Goal: Task Accomplishment & Management: Manage account settings

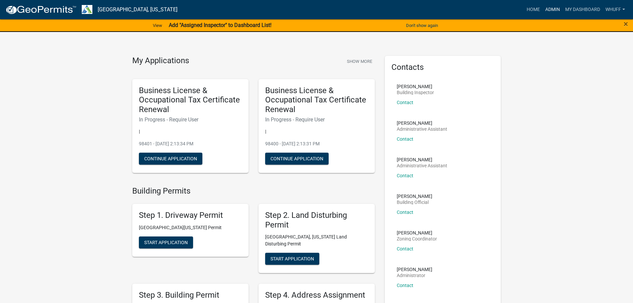
click at [549, 9] on link "Admin" at bounding box center [552, 9] width 20 height 13
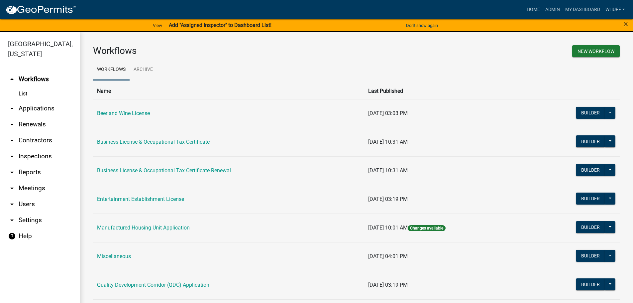
click at [33, 100] on link "arrow_drop_down Applications" at bounding box center [40, 108] width 80 height 16
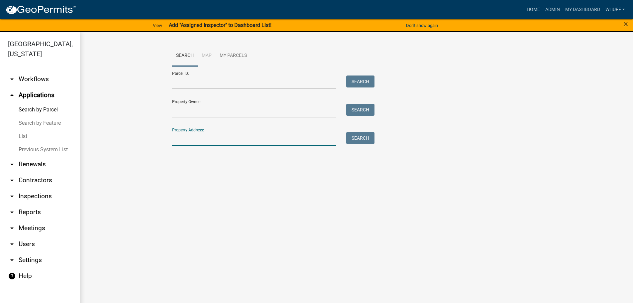
click at [197, 142] on input "Property Address:" at bounding box center [254, 139] width 164 height 14
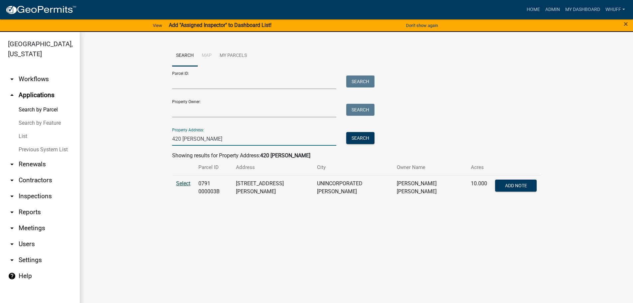
type input "420 Hudson"
click at [180, 182] on span "Select" at bounding box center [183, 183] width 14 height 6
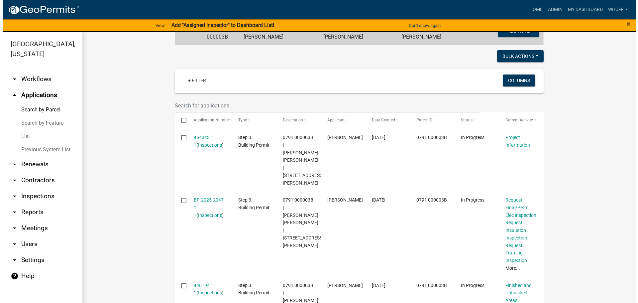
scroll to position [166, 0]
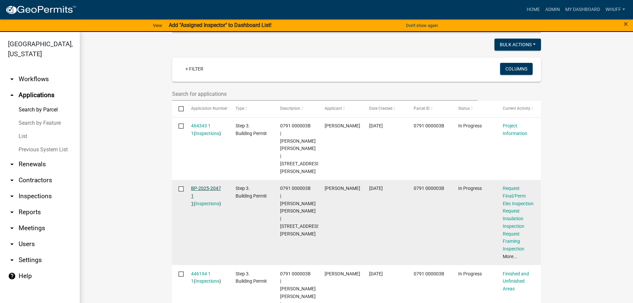
click at [216, 185] on link "BP-2025-2047 1 1" at bounding box center [206, 195] width 30 height 21
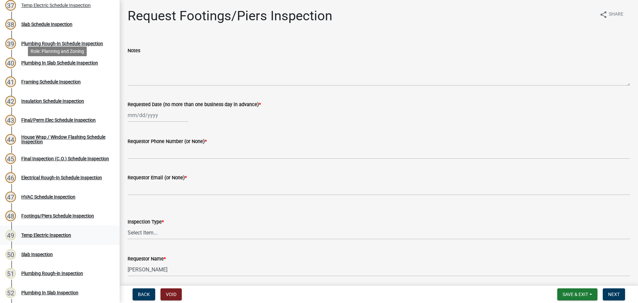
scroll to position [797, 0]
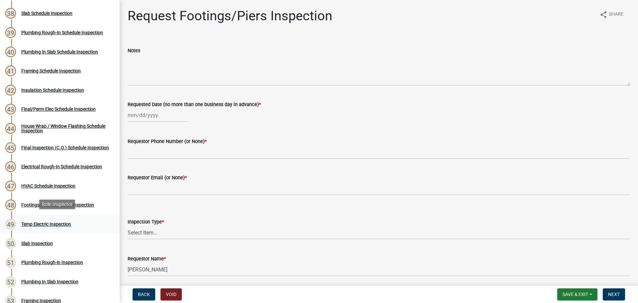
click at [47, 225] on div "Temp Electric Inspection" at bounding box center [46, 224] width 50 height 5
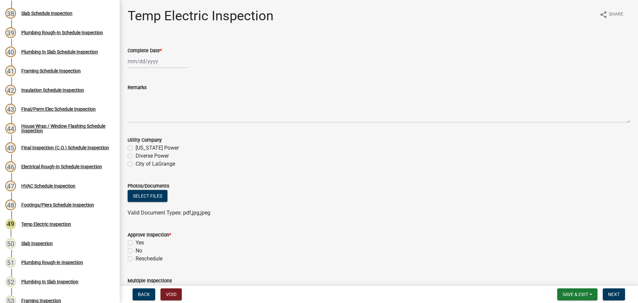
select select "8"
select select "2025"
click at [143, 62] on div "[PERSON_NAME] Feb Mar Apr [PERSON_NAME][DATE] Oct Nov [DATE] 1526 1527 1528 152…" at bounding box center [158, 61] width 61 height 14
click at [137, 127] on div "18" at bounding box center [134, 128] width 11 height 11
type input "[DATE]"
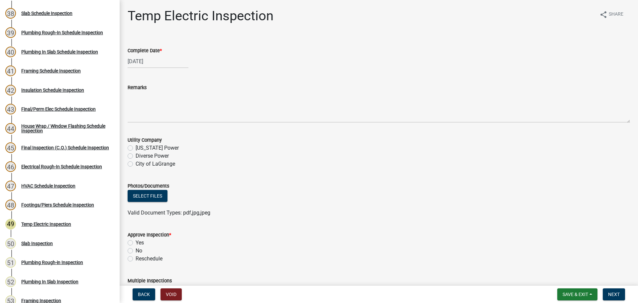
click at [153, 157] on label "Diverse Power" at bounding box center [152, 156] width 33 height 8
click at [140, 156] on input "Diverse Power" at bounding box center [138, 154] width 4 height 4
radio input "true"
click at [142, 240] on label "Yes" at bounding box center [140, 242] width 8 height 8
click at [140, 240] on input "Yes" at bounding box center [138, 240] width 4 height 4
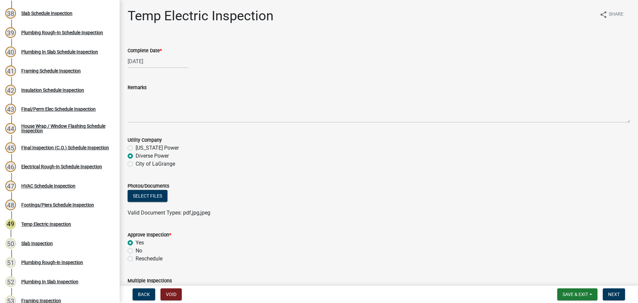
radio input "true"
click at [383, 201] on div "Select files" at bounding box center [379, 197] width 502 height 14
click at [466, 223] on form "Approve Inspection * Yes No Reschedule" at bounding box center [379, 243] width 502 height 40
click at [621, 291] on button "Next" at bounding box center [613, 294] width 22 height 12
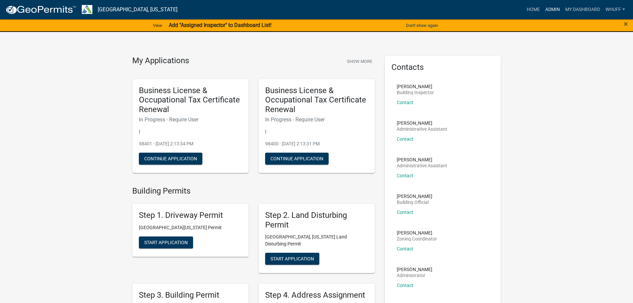
click at [548, 11] on link "Admin" at bounding box center [552, 9] width 20 height 13
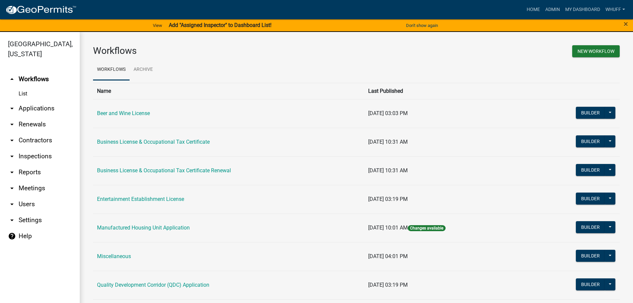
click at [44, 100] on link "arrow_drop_down Applications" at bounding box center [40, 108] width 80 height 16
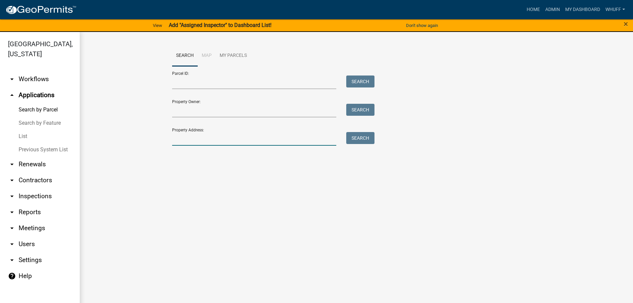
click at [201, 140] on input "Property Address:" at bounding box center [254, 139] width 164 height 14
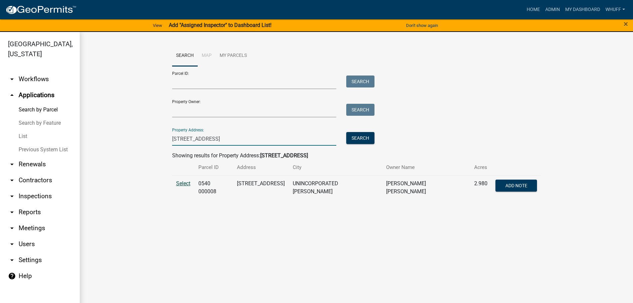
type input "[STREET_ADDRESS]"
click at [182, 184] on span "Select" at bounding box center [183, 183] width 14 height 6
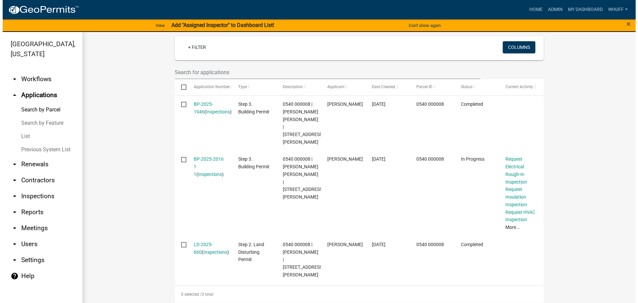
scroll to position [199, 0]
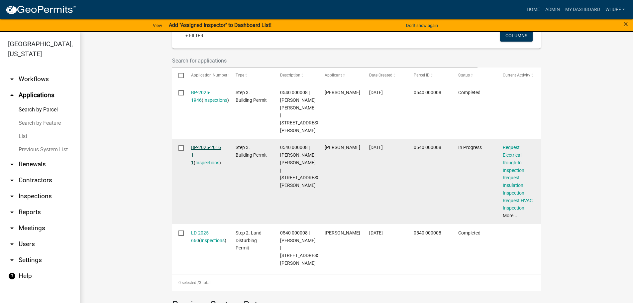
click at [208, 146] on link "BP-2025-2016 1 1" at bounding box center [206, 154] width 30 height 21
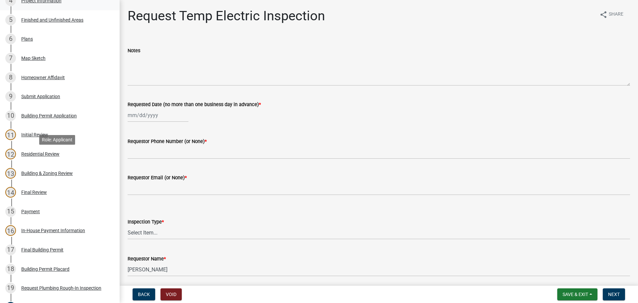
scroll to position [33, 0]
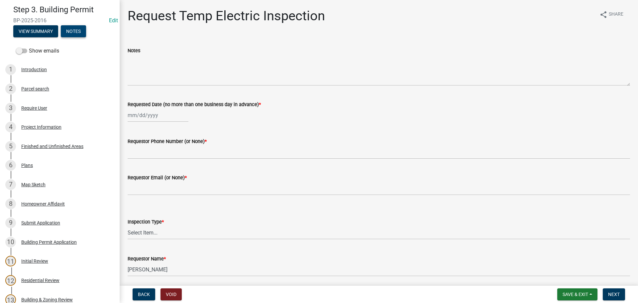
click at [79, 31] on button "Notes" at bounding box center [73, 31] width 25 height 12
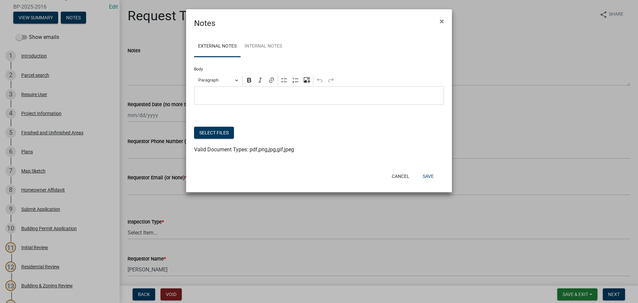
scroll to position [21, 0]
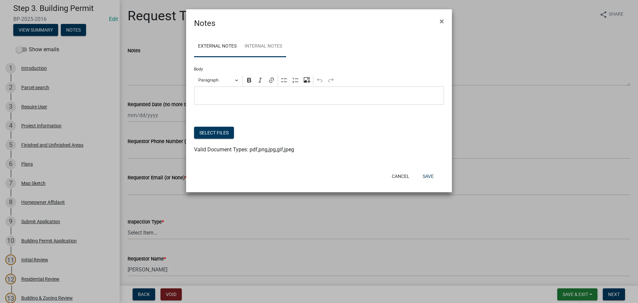
click at [265, 43] on link "Internal Notes" at bounding box center [263, 46] width 46 height 21
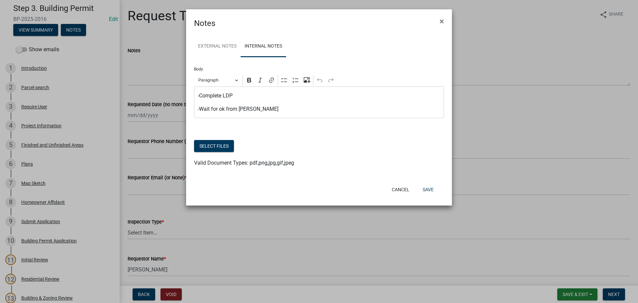
click at [269, 107] on p "-Wait for ok from Jeff" at bounding box center [319, 109] width 243 height 8
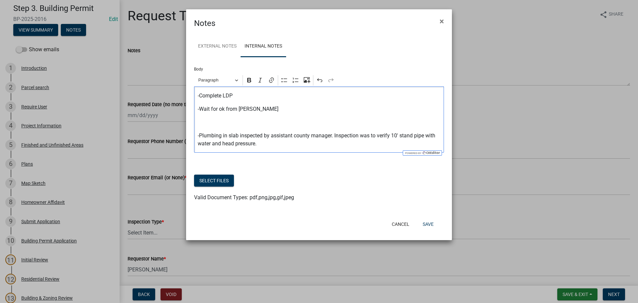
drag, startPoint x: 271, startPoint y: 144, endPoint x: 212, endPoint y: 142, distance: 59.2
click at [212, 142] on p "-Plumbing in slab inspected by assistant county manager. Inspection was to veri…" at bounding box center [319, 140] width 243 height 16
click at [429, 225] on button "Save" at bounding box center [428, 224] width 22 height 12
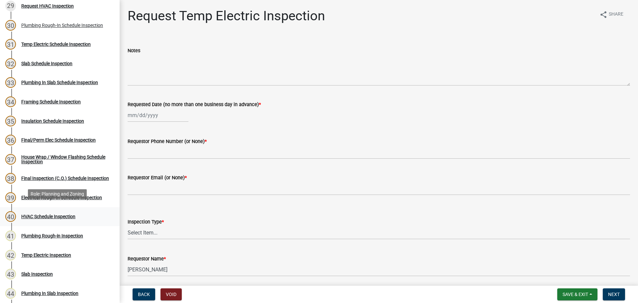
scroll to position [652, 0]
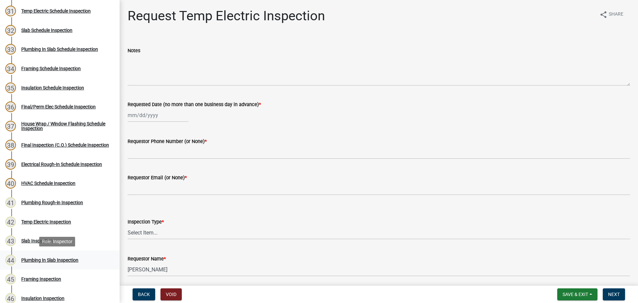
click at [70, 259] on div "Plumbing In Slab Inspection" at bounding box center [49, 259] width 57 height 5
click at [66, 252] on link "44 Plumbing In Slab Inspection" at bounding box center [60, 259] width 120 height 19
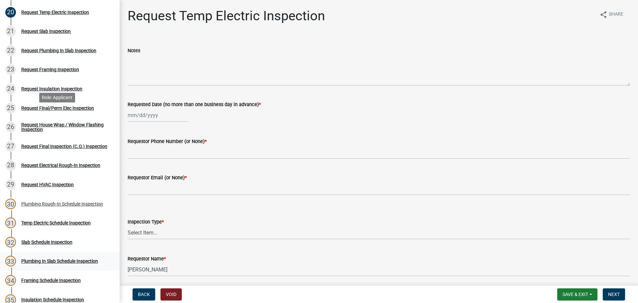
scroll to position [419, 0]
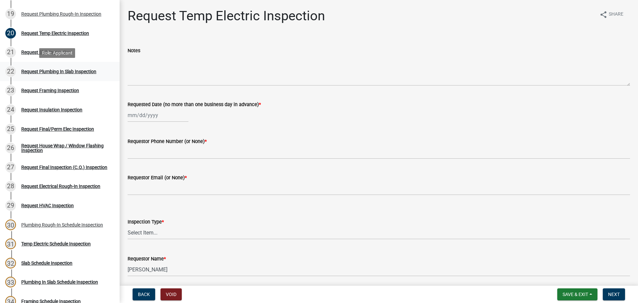
click at [59, 74] on div "Request Plumbing In Slab Inspection" at bounding box center [58, 71] width 75 height 5
click at [154, 110] on div at bounding box center [158, 115] width 61 height 14
select select "8"
select select "2025"
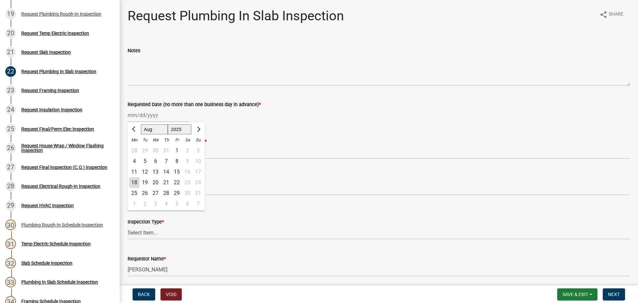
click at [137, 186] on div "18" at bounding box center [134, 182] width 11 height 11
type input "08/18/2025"
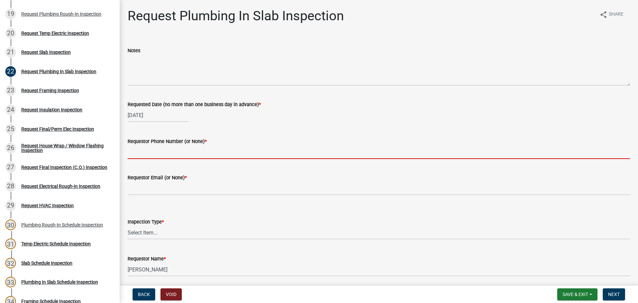
click at [153, 147] on input "Requestor Phone Number (or None) *" at bounding box center [379, 152] width 502 height 14
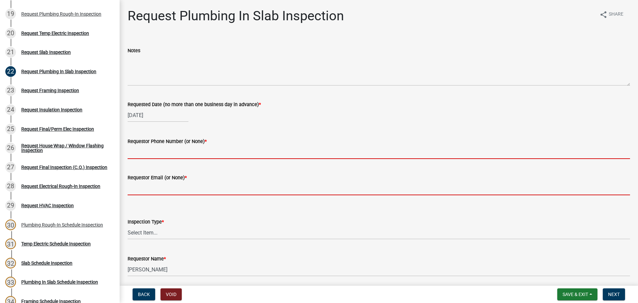
click at [151, 182] on form "Requestor Email (or None) *" at bounding box center [379, 184] width 502 height 22
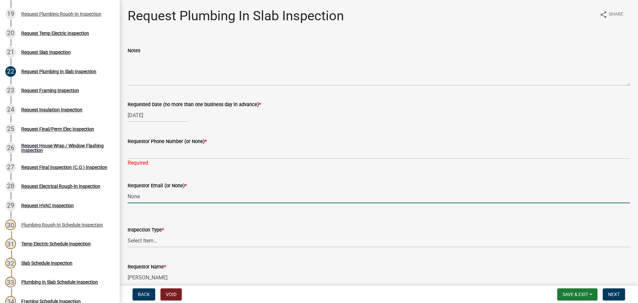
type input "None"
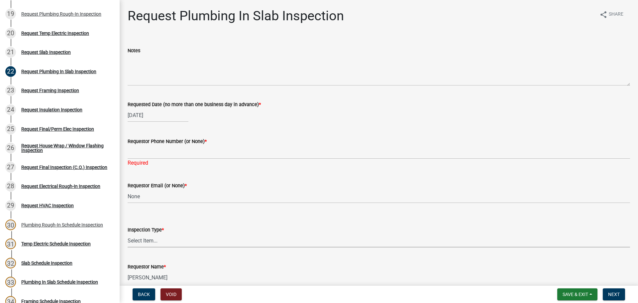
click at [143, 235] on select "Select Item... Plumbing In Slab" at bounding box center [379, 240] width 502 height 14
click at [128, 233] on select "Select Item... Plumbing In Slab" at bounding box center [379, 240] width 502 height 14
select select "0ba09e3c-889e-4090-ba6e-bf435437813b"
drag, startPoint x: 180, startPoint y: 273, endPoint x: 24, endPoint y: 259, distance: 156.7
click at [24, 259] on div "Step 3. Building Permit BP-2025-2016 Edit View Summary Notes Show emails 1 Intr…" at bounding box center [319, 151] width 638 height 303
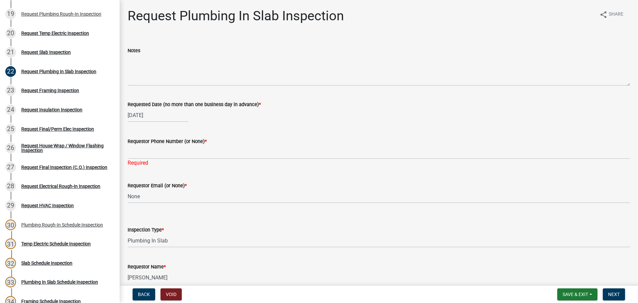
type input "Rob Upchurch"
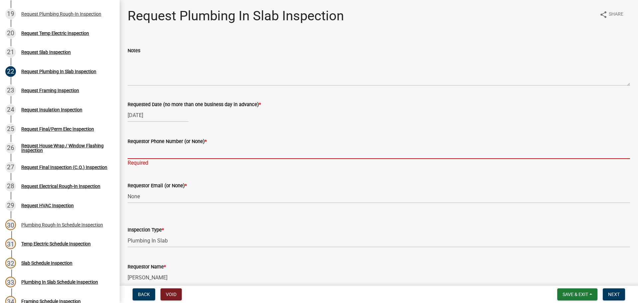
click at [153, 151] on input "Requestor Phone Number (or None) *" at bounding box center [379, 152] width 502 height 14
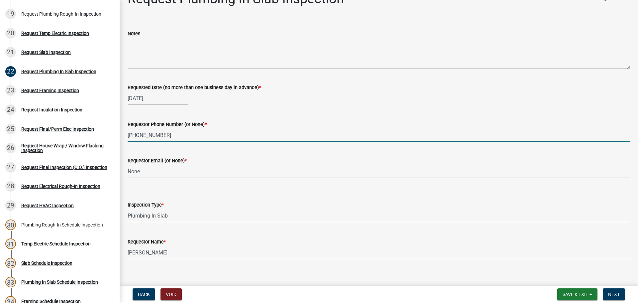
scroll to position [25, 0]
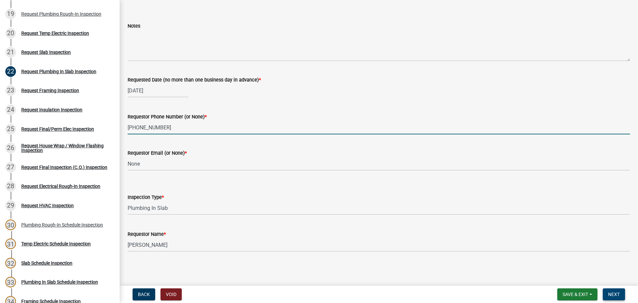
type input "706-523-0014"
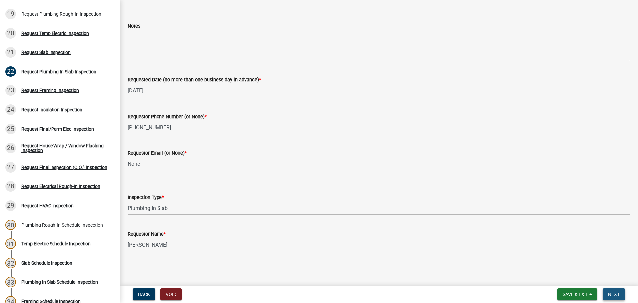
click at [605, 297] on button "Next" at bounding box center [613, 294] width 22 height 12
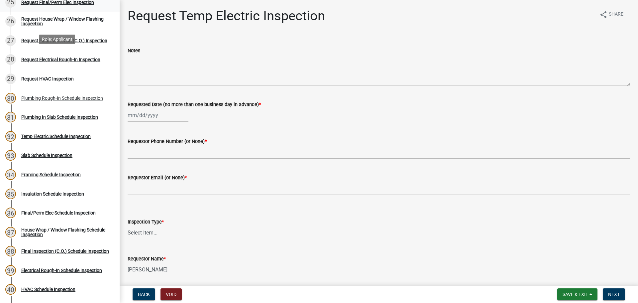
scroll to position [586, 0]
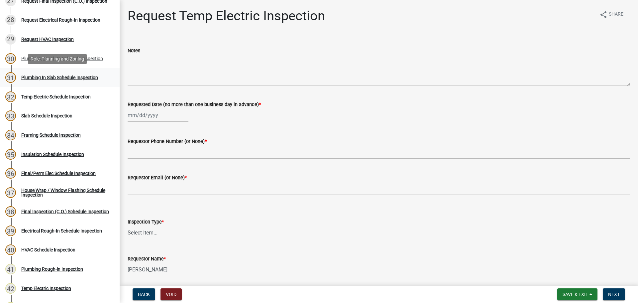
click at [76, 82] on div "31 Plumbing In Slab Schedule Inspection" at bounding box center [57, 77] width 104 height 11
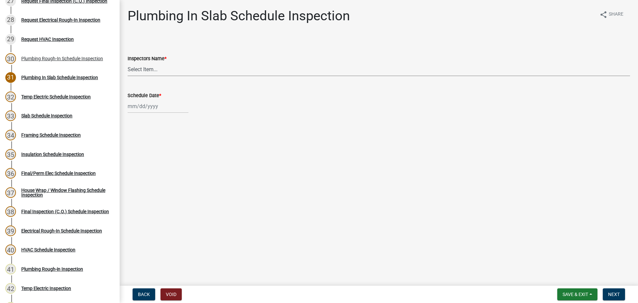
drag, startPoint x: 163, startPoint y: 63, endPoint x: 163, endPoint y: 67, distance: 4.7
click at [163, 63] on select "Select Item... whuff (William Huff) drichardson (Douglas Richardson) knorred (K…" at bounding box center [379, 69] width 502 height 14
select select "a5a5a9dc-14a5-4192-801a-4b6ec73e6000"
click at [128, 62] on select "Select Item... whuff (William Huff) drichardson (Douglas Richardson) knorred (K…" at bounding box center [379, 69] width 502 height 14
select select "8"
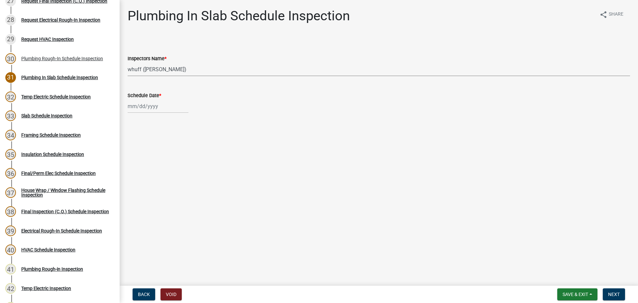
select select "2025"
click at [155, 109] on div "Jan Feb Mar Apr May Jun Jul Aug Sep Oct Nov Dec 1525 1526 1527 1528 1529 1530 1…" at bounding box center [158, 106] width 61 height 14
click at [135, 172] on div "18" at bounding box center [134, 173] width 11 height 11
type input "08/18/2025"
drag, startPoint x: 344, startPoint y: 201, endPoint x: 398, endPoint y: 197, distance: 54.3
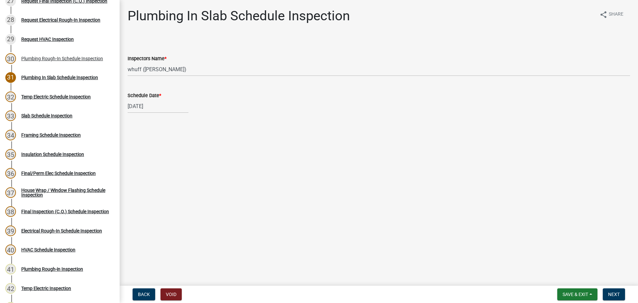
click at [345, 201] on main "Plumbing In Slab Schedule Inspection share Share Inspectors Name * Select Item.…" at bounding box center [379, 141] width 518 height 283
click at [489, 171] on main "Plumbing In Slab Schedule Inspection share Share Inspectors Name * Select Item.…" at bounding box center [379, 141] width 518 height 283
click at [608, 294] on span "Next" at bounding box center [614, 293] width 12 height 5
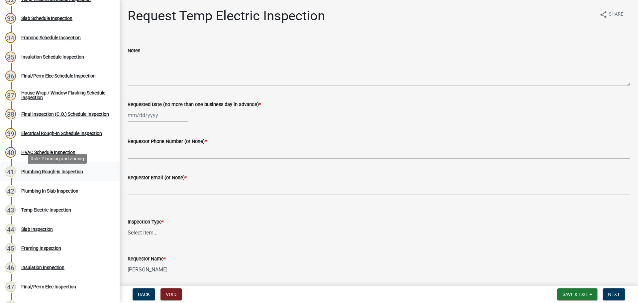
scroll to position [685, 0]
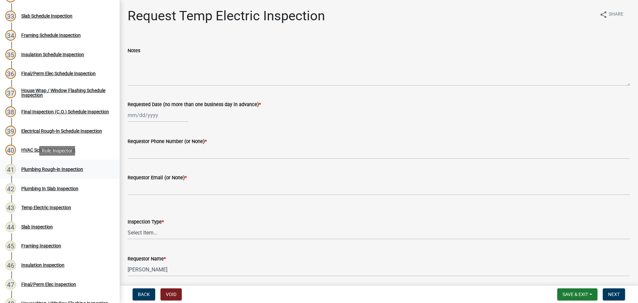
click at [62, 171] on div "Plumbing Rough-in Inspection" at bounding box center [52, 169] width 62 height 5
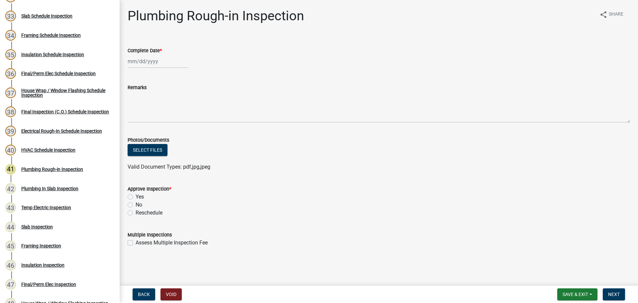
click at [141, 62] on div at bounding box center [158, 61] width 61 height 14
select select "8"
select select "2025"
click at [136, 128] on div "18" at bounding box center [134, 128] width 11 height 11
type input "08/18/2025"
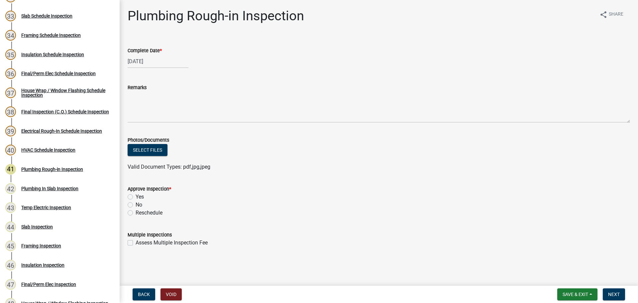
click at [136, 206] on label "No" at bounding box center [139, 205] width 7 height 8
click at [136, 205] on input "No" at bounding box center [138, 203] width 4 height 4
radio input "true"
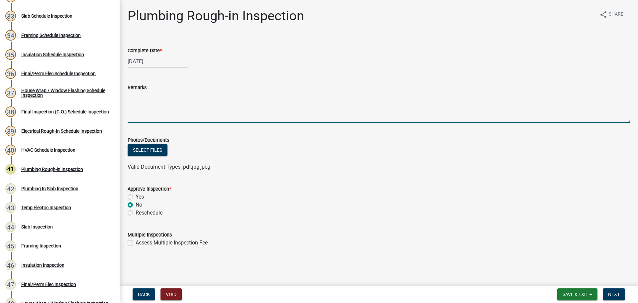
click at [141, 108] on textarea "Remarks" at bounding box center [379, 106] width 502 height 31
type textarea "W"
type textarea "Software error."
click at [499, 213] on div "Reschedule" at bounding box center [379, 213] width 502 height 8
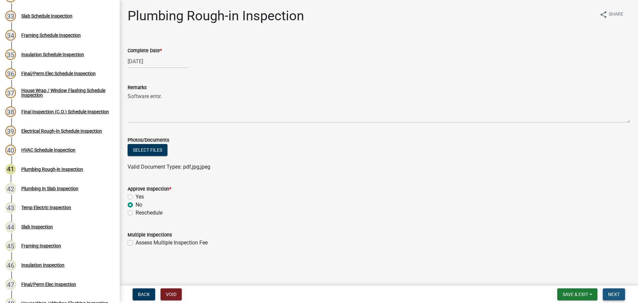
click at [615, 296] on span "Next" at bounding box center [614, 293] width 12 height 5
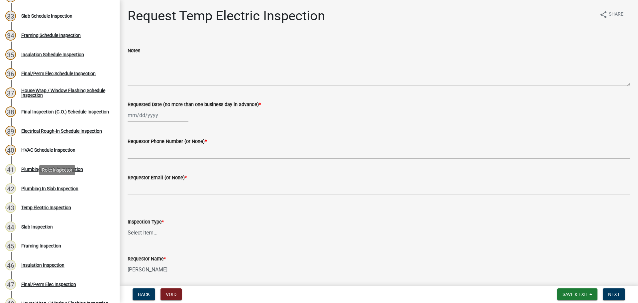
click at [54, 192] on div "42 Plumbing In Slab Inspection" at bounding box center [57, 188] width 104 height 11
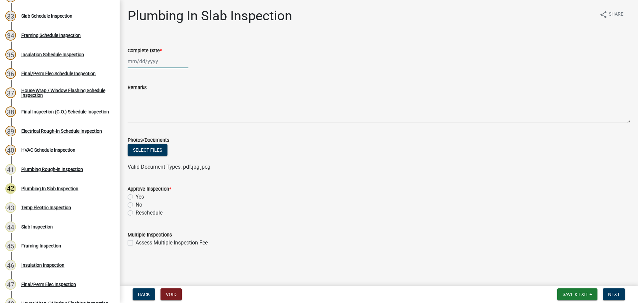
select select "8"
select select "2025"
click at [144, 61] on div "Jan Feb Mar Apr May Jun Jul Aug Sep Oct Nov Dec 1525 1526 1527 1528 1529 1530 1…" at bounding box center [158, 61] width 61 height 14
click at [136, 126] on div "18" at bounding box center [134, 128] width 11 height 11
type input "08/18/2025"
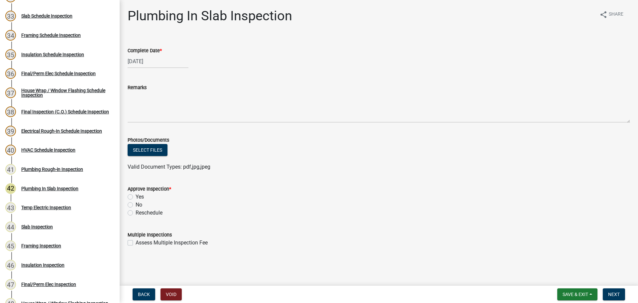
click at [136, 197] on label "Yes" at bounding box center [140, 197] width 8 height 8
click at [136, 197] on input "Yes" at bounding box center [138, 195] width 4 height 4
radio input "true"
click at [398, 210] on div "Reschedule" at bounding box center [379, 213] width 502 height 8
click at [528, 209] on div "Reschedule" at bounding box center [379, 213] width 502 height 8
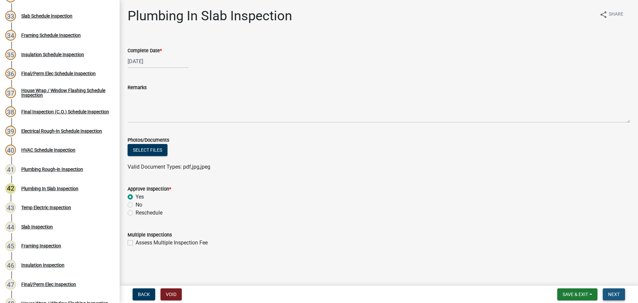
click at [620, 294] on button "Next" at bounding box center [613, 294] width 22 height 12
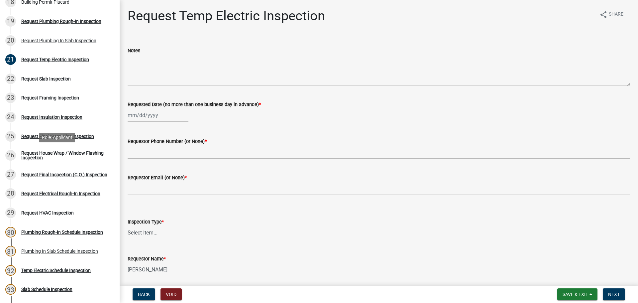
scroll to position [253, 0]
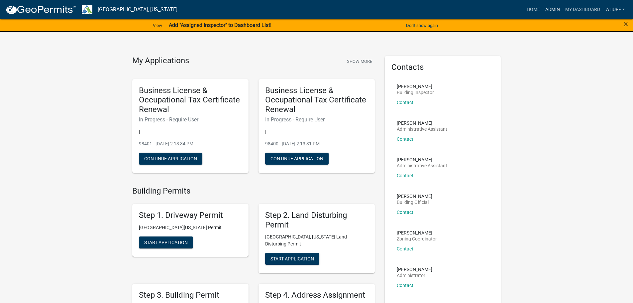
click at [551, 12] on link "Admin" at bounding box center [552, 9] width 20 height 13
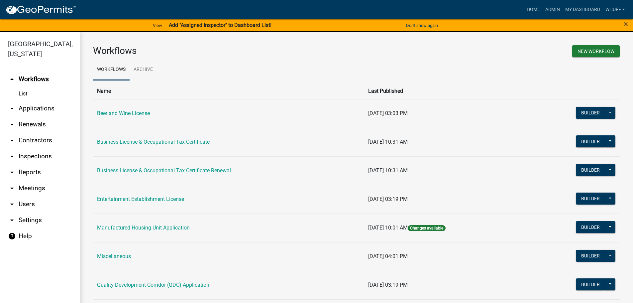
click at [45, 100] on link "arrow_drop_down Applications" at bounding box center [40, 108] width 80 height 16
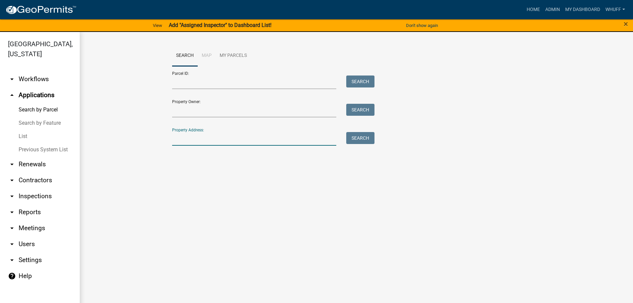
click at [196, 139] on input "Property Address:" at bounding box center [254, 139] width 164 height 14
type input "3919 Hamilton"
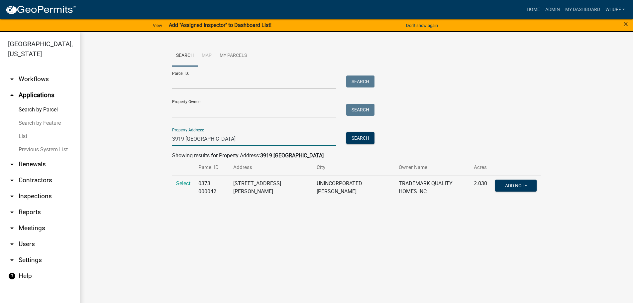
click at [180, 188] on td "Select" at bounding box center [183, 187] width 22 height 24
click at [183, 183] on span "Select" at bounding box center [183, 183] width 14 height 6
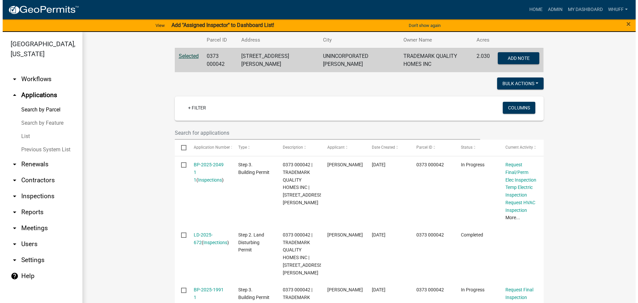
scroll to position [139, 0]
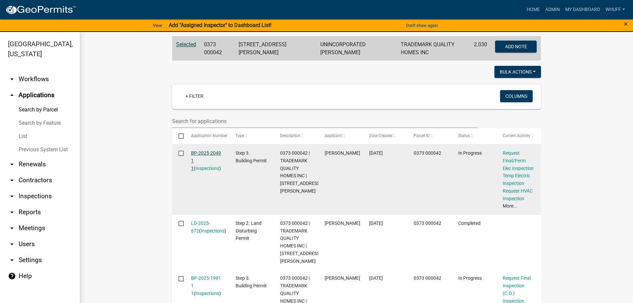
click at [206, 151] on link "BP-2025-2049 1 1" at bounding box center [206, 160] width 30 height 21
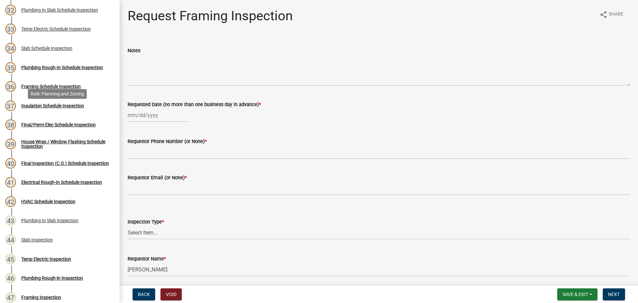
scroll to position [697, 0]
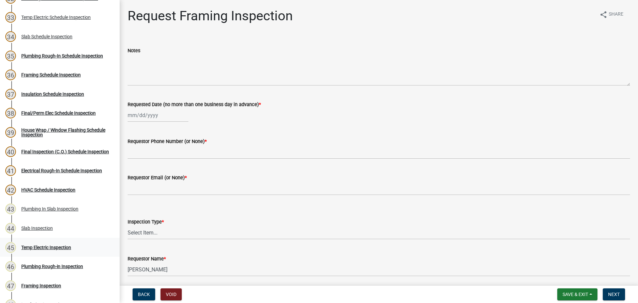
click at [49, 245] on div "Temp Electric Inspection" at bounding box center [46, 247] width 50 height 5
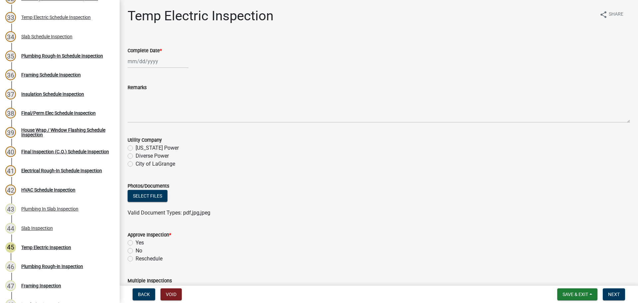
click at [147, 63] on div at bounding box center [158, 61] width 61 height 14
select select "8"
select select "2025"
click at [134, 129] on div "18" at bounding box center [134, 128] width 11 height 11
type input "[DATE]"
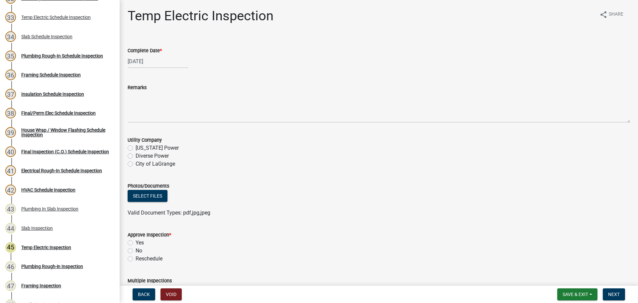
click at [153, 154] on label "Diverse Power" at bounding box center [152, 156] width 33 height 8
click at [140, 154] on input "Diverse Power" at bounding box center [138, 154] width 4 height 4
radio input "true"
click at [136, 244] on label "Yes" at bounding box center [140, 242] width 8 height 8
click at [136, 243] on input "Yes" at bounding box center [138, 240] width 4 height 4
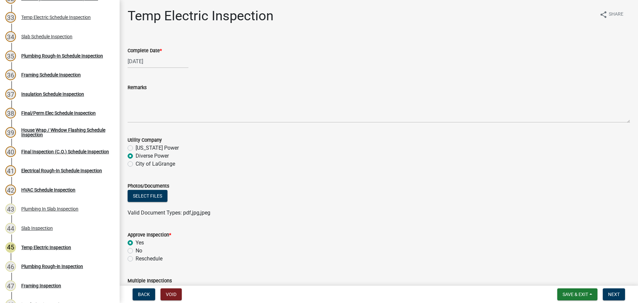
radio input "true"
click at [354, 226] on form "Approve Inspection * Yes No Reschedule" at bounding box center [379, 243] width 502 height 40
click at [490, 215] on div "Valid Document Types: pdf,jpg,jpeg" at bounding box center [379, 213] width 512 height 8
click at [618, 295] on span "Next" at bounding box center [614, 293] width 12 height 5
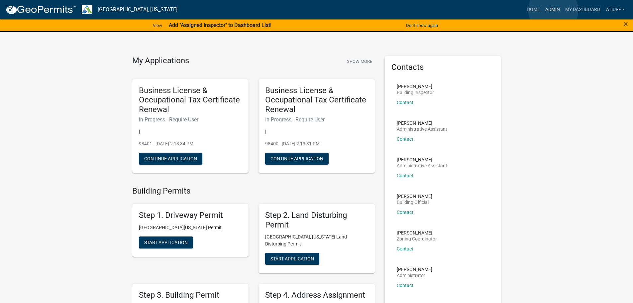
click at [553, 10] on link "Admin" at bounding box center [552, 9] width 20 height 13
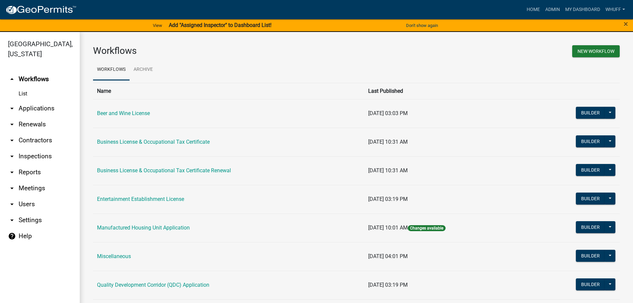
click at [37, 100] on link "arrow_drop_down Applications" at bounding box center [40, 108] width 80 height 16
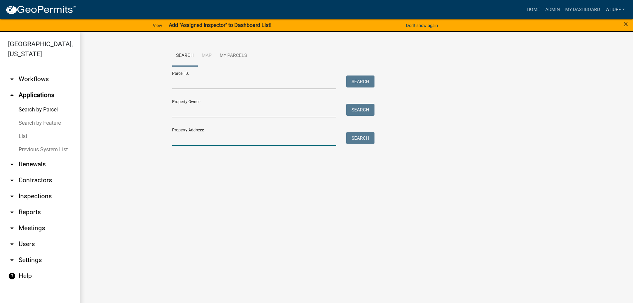
click at [220, 137] on input "Property Address:" at bounding box center [254, 139] width 164 height 14
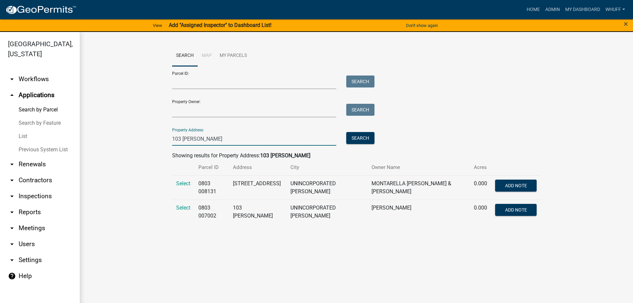
drag, startPoint x: 217, startPoint y: 141, endPoint x: 127, endPoint y: 136, distance: 90.5
click at [127, 136] on wm-workflow-application-search-view "Search Map My Parcels Parcel ID: Search Property Owner: Search Property Address…" at bounding box center [356, 137] width 526 height 184
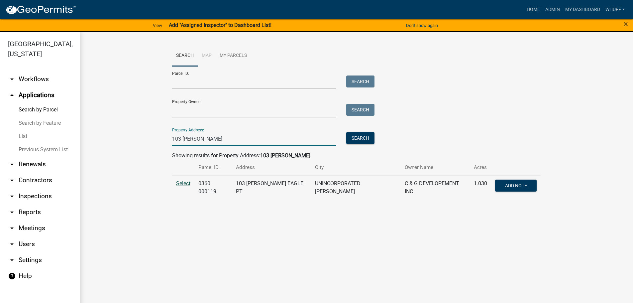
type input "103 Glenn Eagle"
click at [186, 183] on span "Select" at bounding box center [183, 183] width 14 height 6
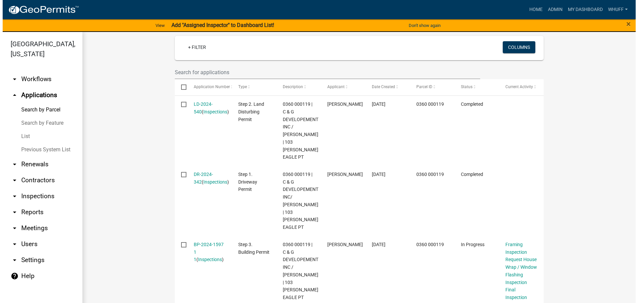
scroll to position [199, 0]
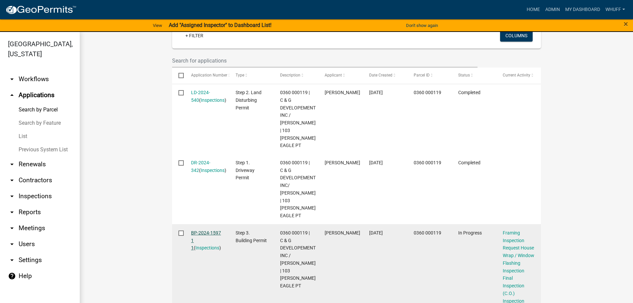
click at [205, 230] on link "BP-2024-1597 1 1" at bounding box center [206, 240] width 30 height 21
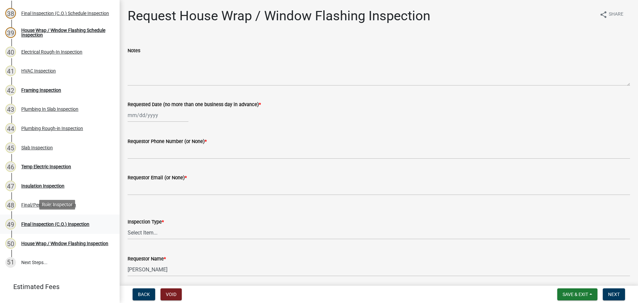
scroll to position [764, 0]
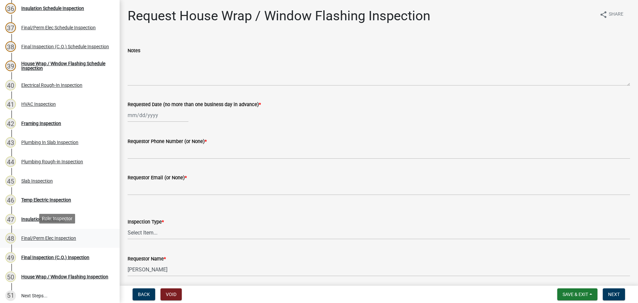
click at [66, 240] on div "48 Final/Perm Elec Inspection" at bounding box center [57, 237] width 104 height 11
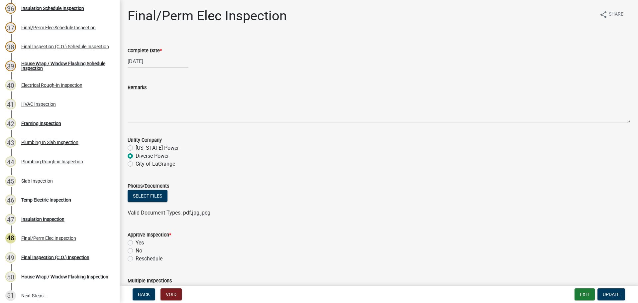
click at [134, 251] on div "No" at bounding box center [379, 250] width 502 height 8
click at [136, 250] on label "No" at bounding box center [139, 250] width 7 height 8
click at [136, 250] on input "No" at bounding box center [138, 248] width 4 height 4
radio input "true"
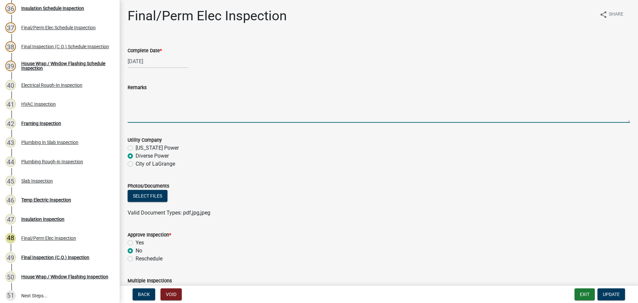
click at [153, 101] on textarea "Remarks" at bounding box center [379, 106] width 502 height 31
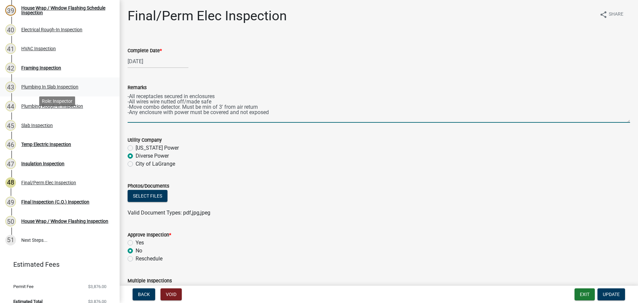
scroll to position [827, 0]
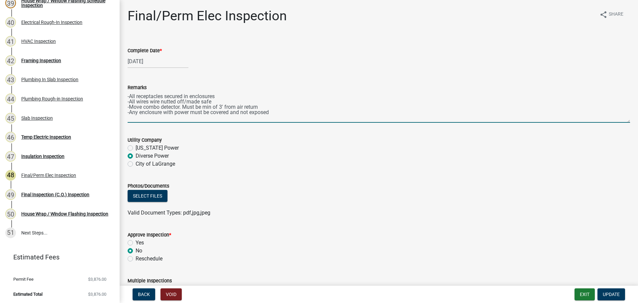
type textarea "-All receptacles secured in enclosures -All wires wire nutted off/made safe -Mo…"
click at [375, 170] on wm-data-entity-input "Utility Company Georgia Power Diverse Power City of LaGrange" at bounding box center [379, 151] width 502 height 46
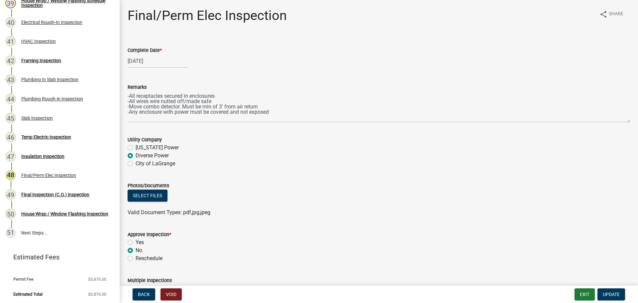
scroll to position [0, 0]
click at [504, 200] on div "Select files" at bounding box center [379, 197] width 502 height 14
click at [509, 190] on div "Select files" at bounding box center [379, 197] width 502 height 14
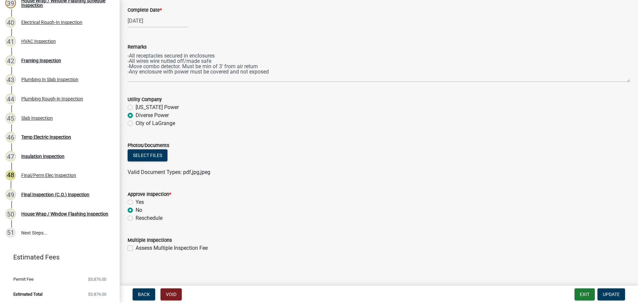
scroll to position [42, 0]
click at [606, 296] on span "Update" at bounding box center [610, 293] width 17 height 5
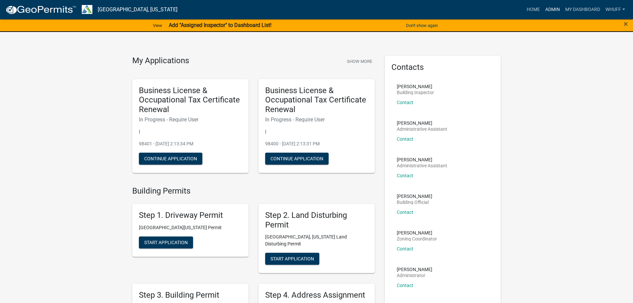
click at [546, 8] on link "Admin" at bounding box center [552, 9] width 20 height 13
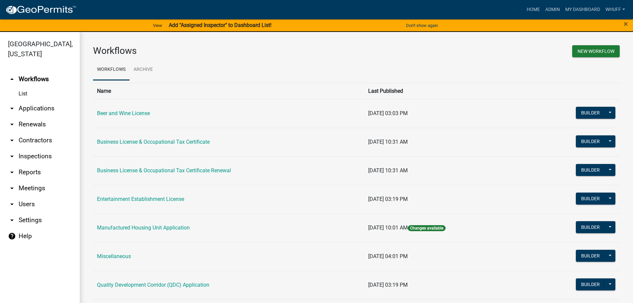
click at [41, 100] on link "arrow_drop_down Applications" at bounding box center [40, 108] width 80 height 16
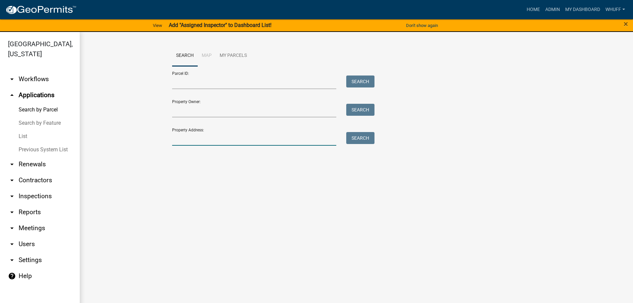
click at [278, 137] on input "Property Address:" at bounding box center [254, 139] width 164 height 14
type input "70 Caney Creek"
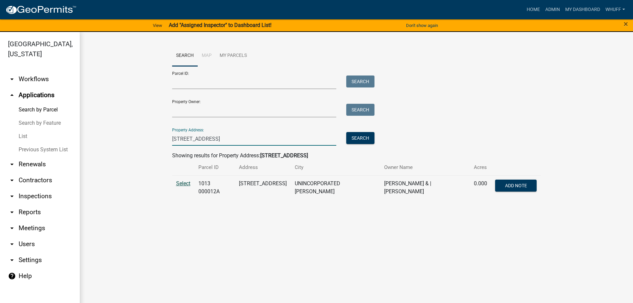
click at [185, 184] on span "Select" at bounding box center [183, 183] width 14 height 6
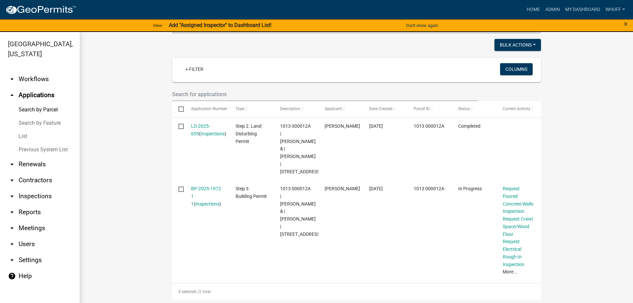
scroll to position [208, 0]
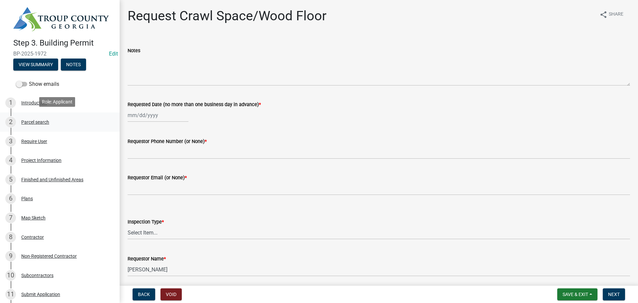
scroll to position [33, 0]
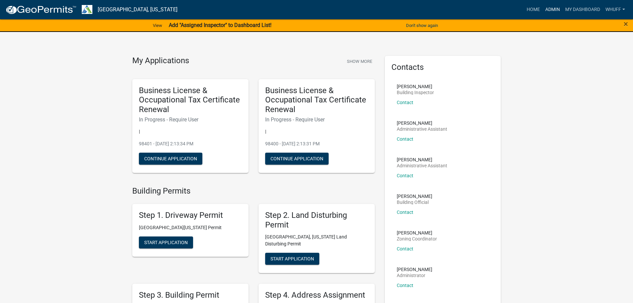
click at [548, 7] on link "Admin" at bounding box center [552, 9] width 20 height 13
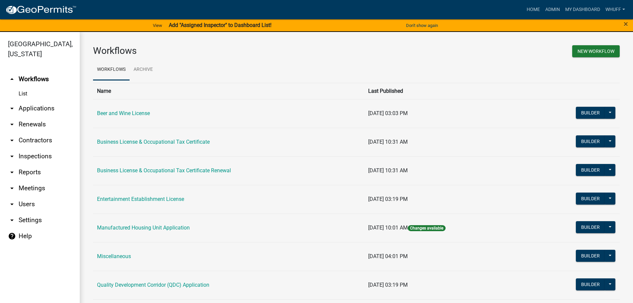
click at [35, 100] on link "arrow_drop_down Applications" at bounding box center [40, 108] width 80 height 16
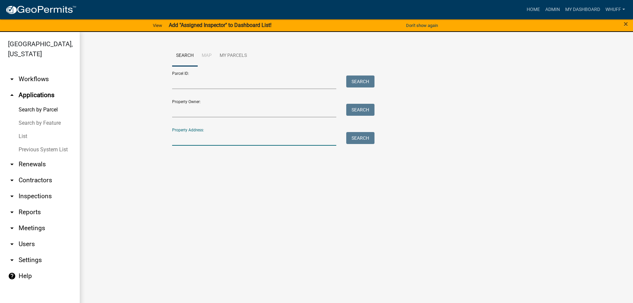
click at [217, 142] on input "Property Address:" at bounding box center [254, 139] width 164 height 14
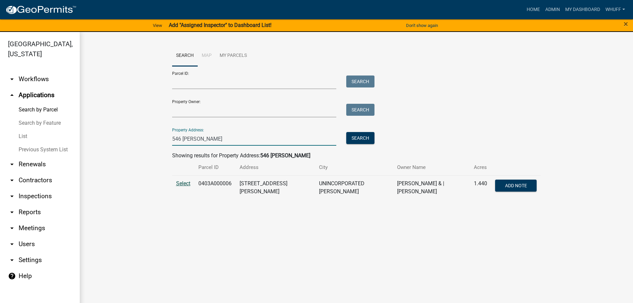
type input "546 Sivell"
click at [186, 182] on span "Select" at bounding box center [183, 183] width 14 height 6
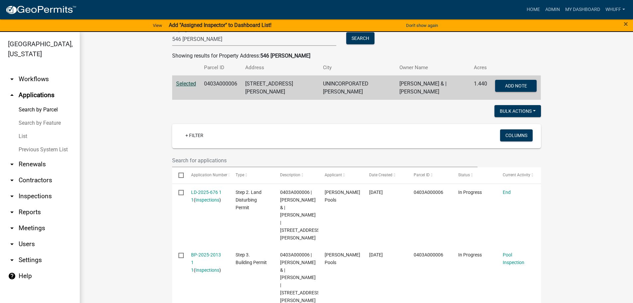
scroll to position [133, 0]
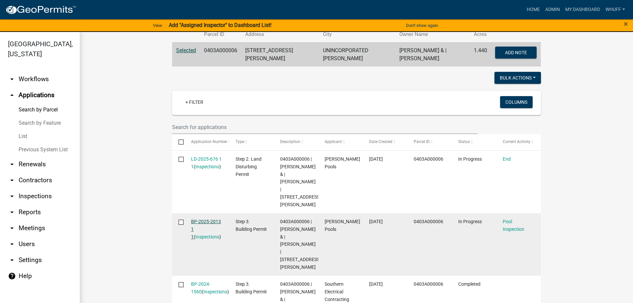
click at [204, 219] on link "BP-2025-2013 1 1" at bounding box center [206, 229] width 30 height 21
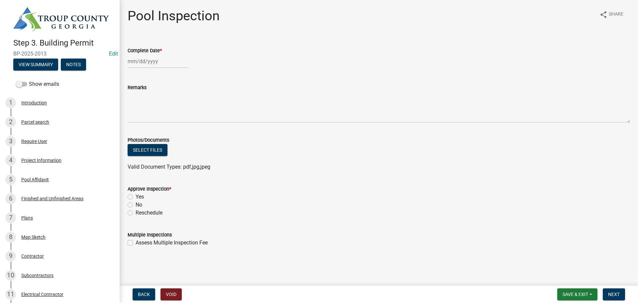
select select "8"
select select "2025"
click at [153, 60] on div "Jan Feb Mar Apr May Jun Jul Aug Sep Oct Nov Dec 1525 1526 1527 1528 1529 1530 1…" at bounding box center [158, 61] width 61 height 14
click at [138, 126] on div "18" at bounding box center [134, 128] width 11 height 11
type input "08/18/2025"
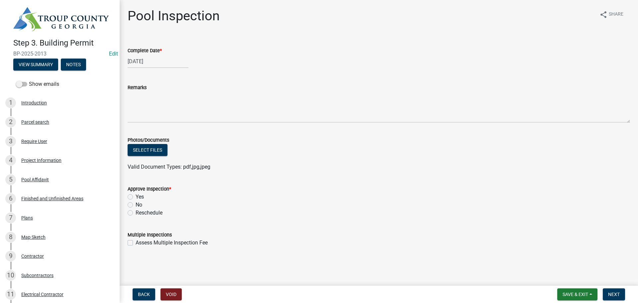
click at [136, 196] on label "Yes" at bounding box center [140, 197] width 8 height 8
click at [136, 196] on input "Yes" at bounding box center [138, 195] width 4 height 4
radio input "true"
click at [476, 190] on div "Approve Inspection *" at bounding box center [379, 189] width 502 height 8
click at [612, 292] on span "Next" at bounding box center [614, 293] width 12 height 5
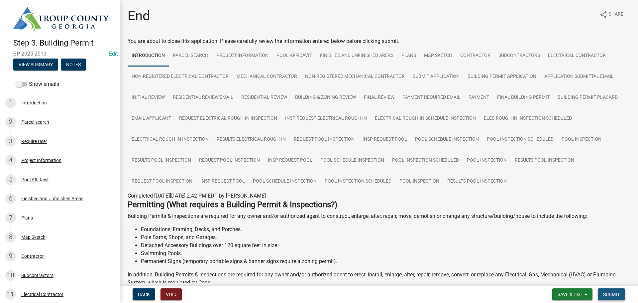
click at [623, 292] on button "Submit" at bounding box center [610, 294] width 27 height 12
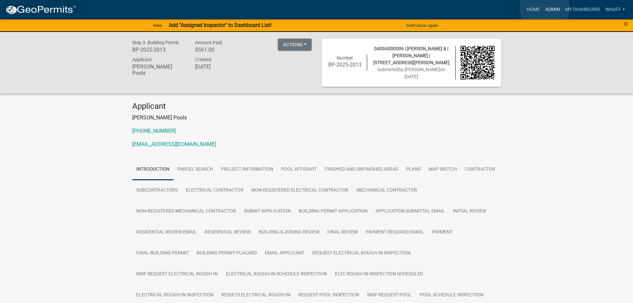
click at [544, 8] on link "Admin" at bounding box center [552, 9] width 20 height 13
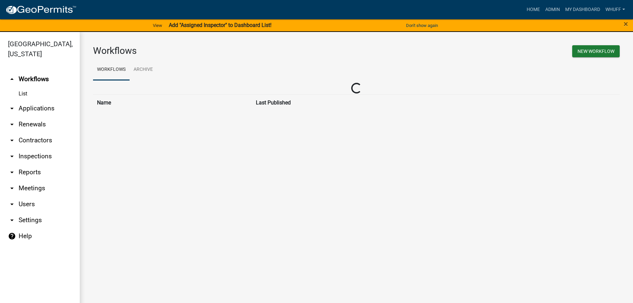
click at [34, 100] on link "arrow_drop_down Applications" at bounding box center [40, 108] width 80 height 16
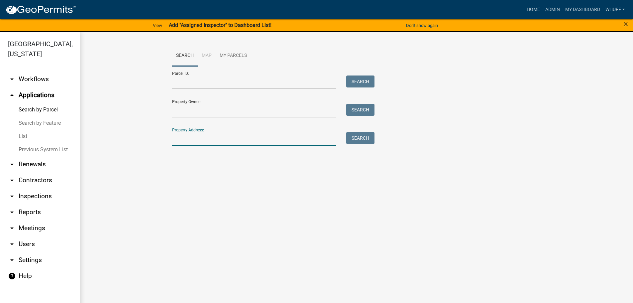
click at [201, 139] on input "Property Address:" at bounding box center [254, 139] width 164 height 14
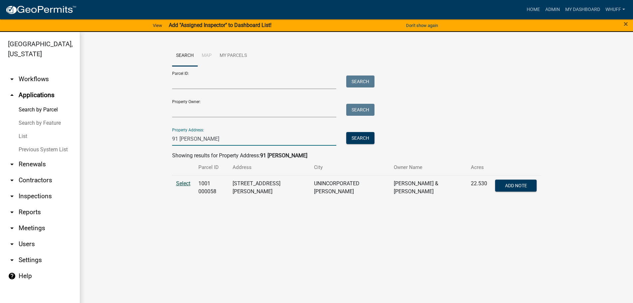
type input "91 Holliday"
click at [178, 186] on span "Select" at bounding box center [183, 183] width 14 height 6
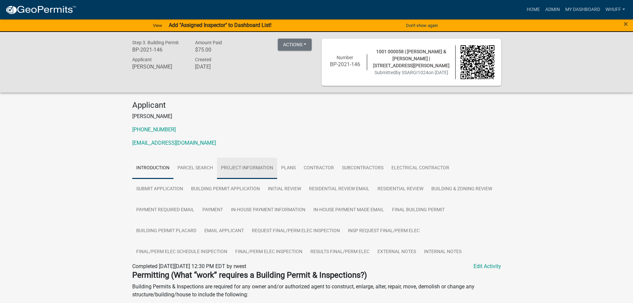
click at [238, 168] on link "Project Information" at bounding box center [247, 167] width 60 height 21
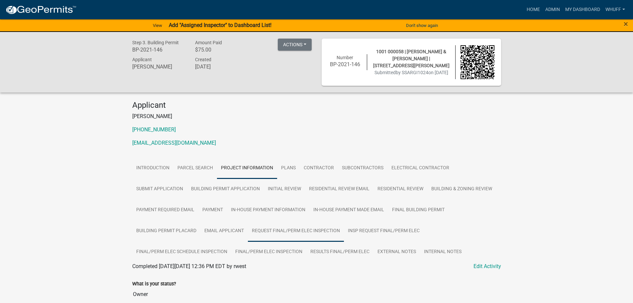
click at [284, 233] on link "Request Final/Perm Elec Inspection" at bounding box center [296, 230] width 96 height 21
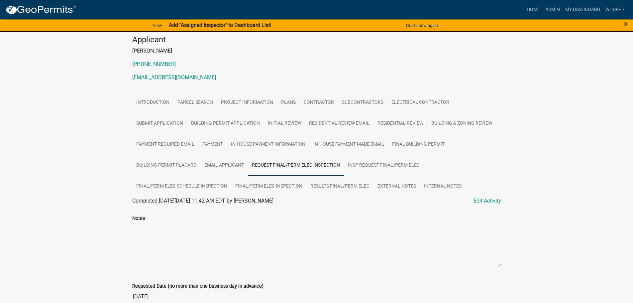
scroll to position [59, 0]
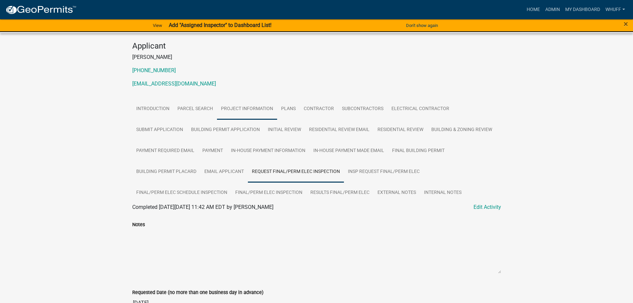
click at [242, 107] on link "Project Information" at bounding box center [247, 108] width 60 height 21
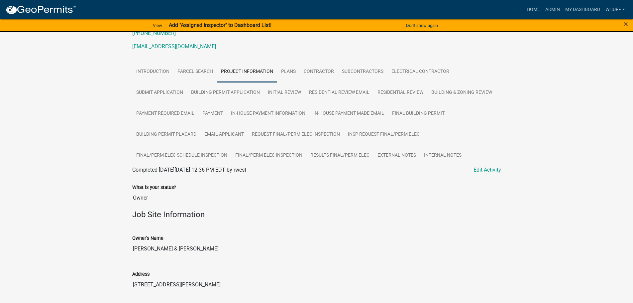
scroll to position [90, 0]
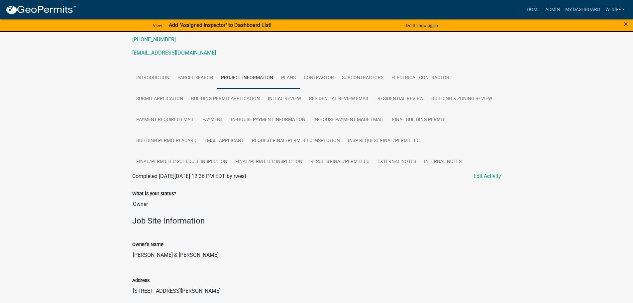
click at [293, 77] on link "Plans" at bounding box center [288, 77] width 23 height 21
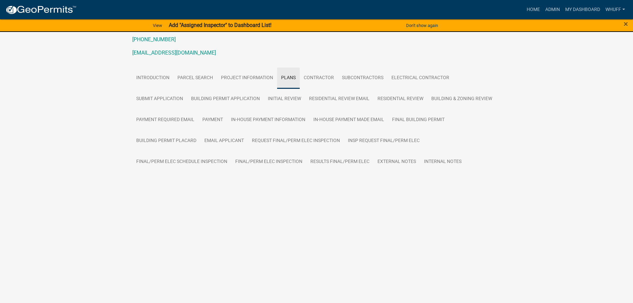
scroll to position [30, 0]
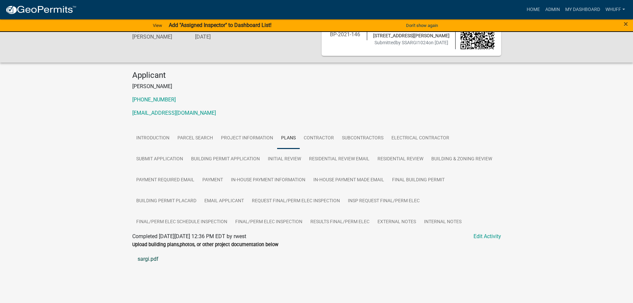
click at [145, 260] on link "sargi.pdf" at bounding box center [316, 259] width 369 height 16
